Goal: Transaction & Acquisition: Purchase product/service

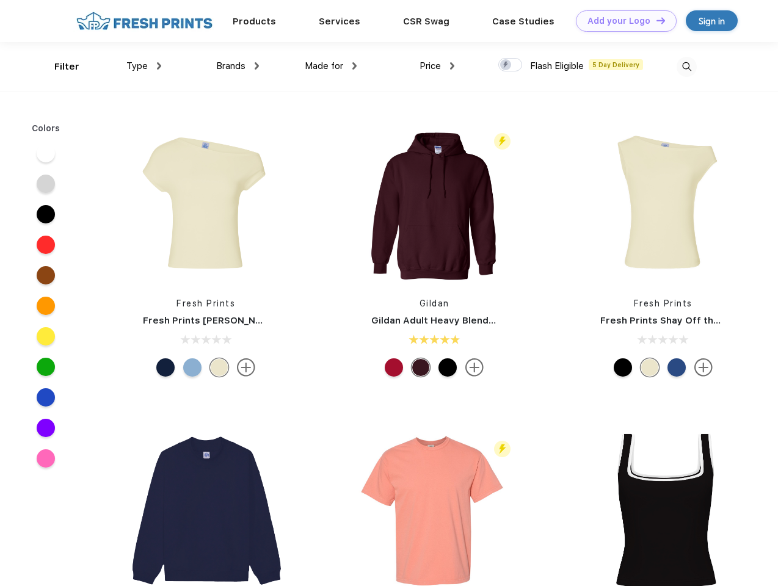
scroll to position [1, 0]
click at [622, 21] on link "Add your Logo Design Tool" at bounding box center [626, 20] width 101 height 21
click at [0, 0] on div "Design Tool" at bounding box center [0, 0] width 0 height 0
click at [656, 20] on link "Add your Logo Design Tool" at bounding box center [626, 20] width 101 height 21
click at [59, 67] on div "Filter" at bounding box center [66, 67] width 25 height 14
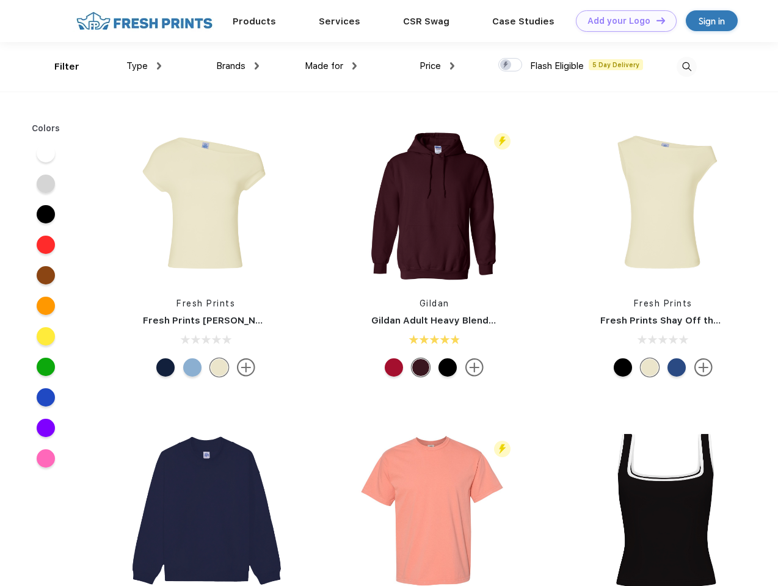
click at [144, 66] on span "Type" at bounding box center [136, 65] width 21 height 11
click at [238, 66] on span "Brands" at bounding box center [230, 65] width 29 height 11
click at [331, 66] on span "Made for" at bounding box center [324, 65] width 38 height 11
click at [437, 66] on span "Price" at bounding box center [430, 65] width 21 height 11
click at [511, 65] on div at bounding box center [511, 64] width 24 height 13
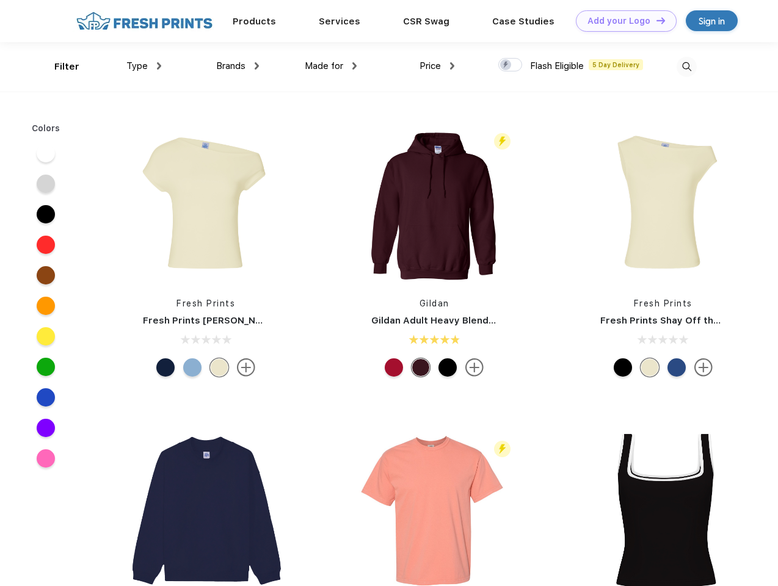
click at [506, 65] on input "checkbox" at bounding box center [503, 61] width 8 height 8
click at [687, 67] on img at bounding box center [687, 67] width 20 height 20
